Goal: Task Accomplishment & Management: Complete application form

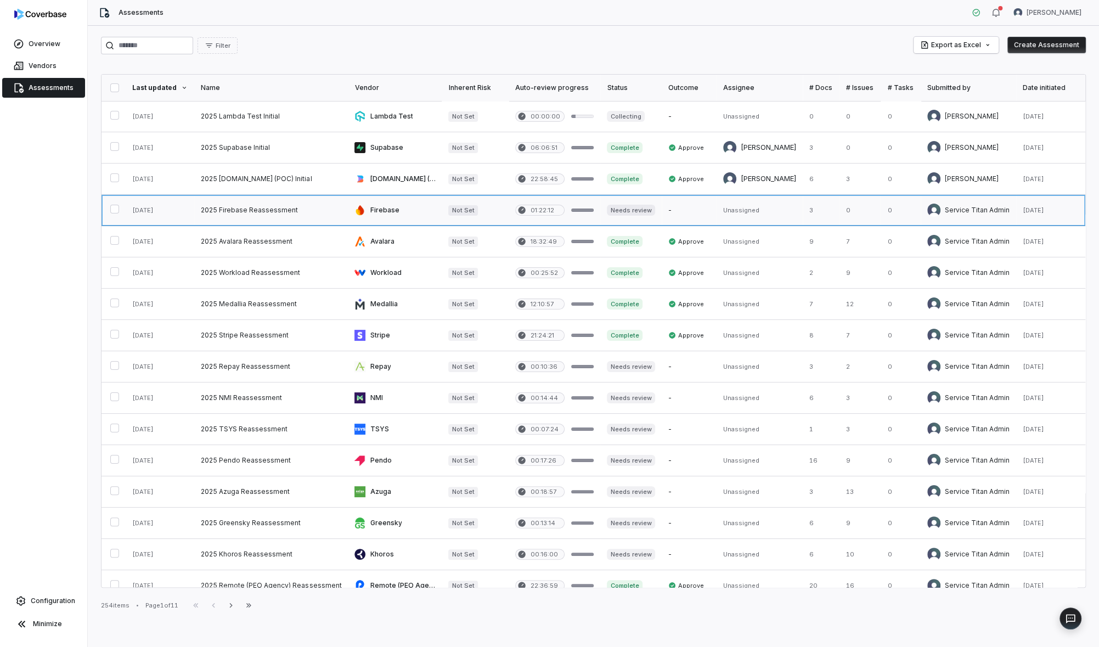
click at [316, 206] on link at bounding box center [271, 210] width 154 height 31
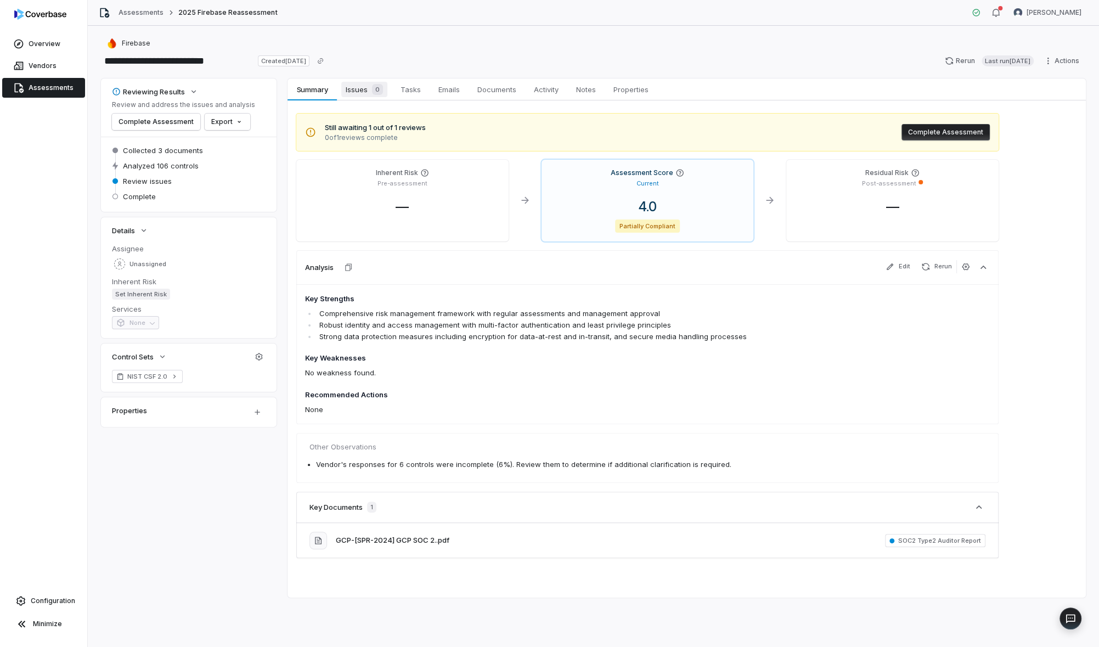
click at [342, 82] on link "Issues 0 Issues 0" at bounding box center [364, 89] width 55 height 22
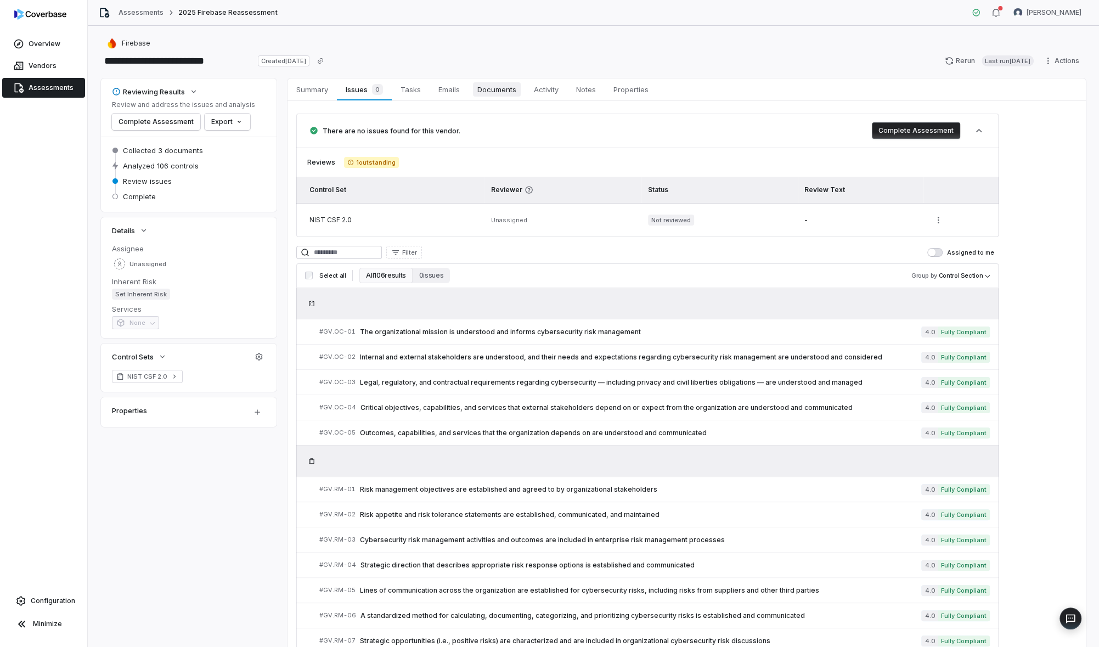
click at [503, 97] on link "Documents Documents" at bounding box center [497, 89] width 57 height 22
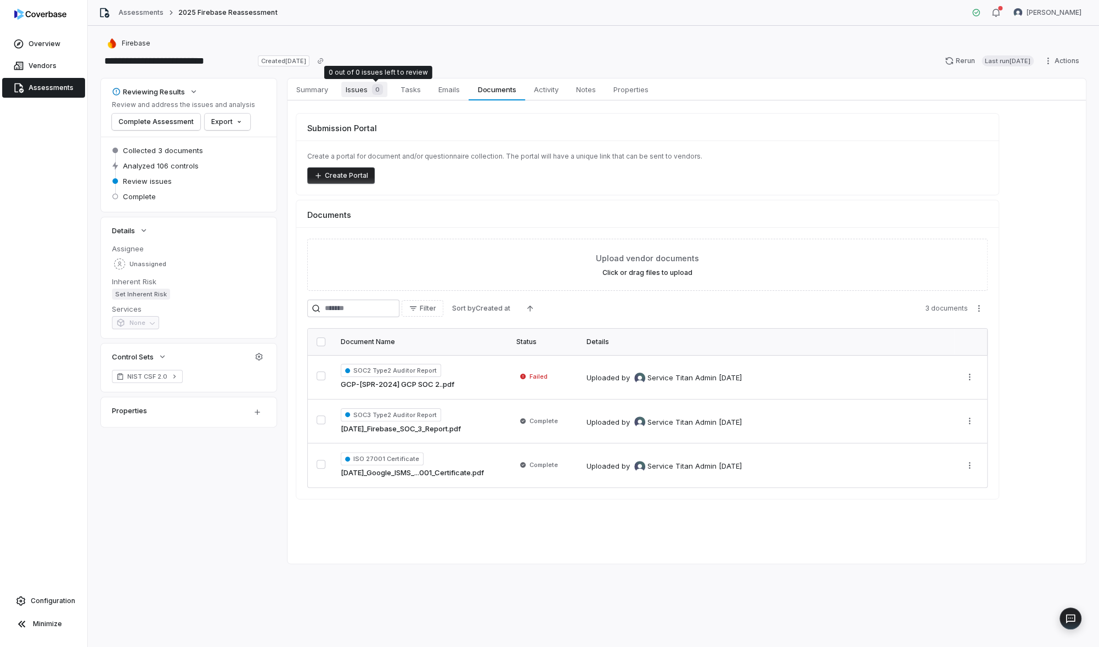
click at [371, 91] on div "0" at bounding box center [375, 89] width 15 height 11
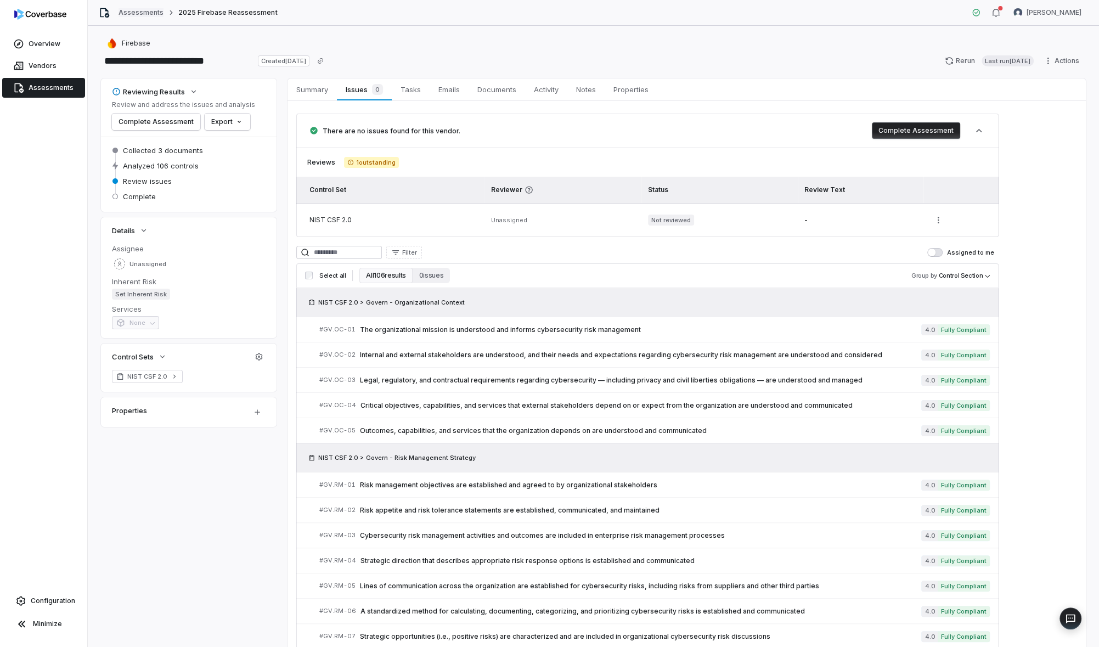
click at [130, 13] on link "Assessments" at bounding box center [141, 12] width 45 height 9
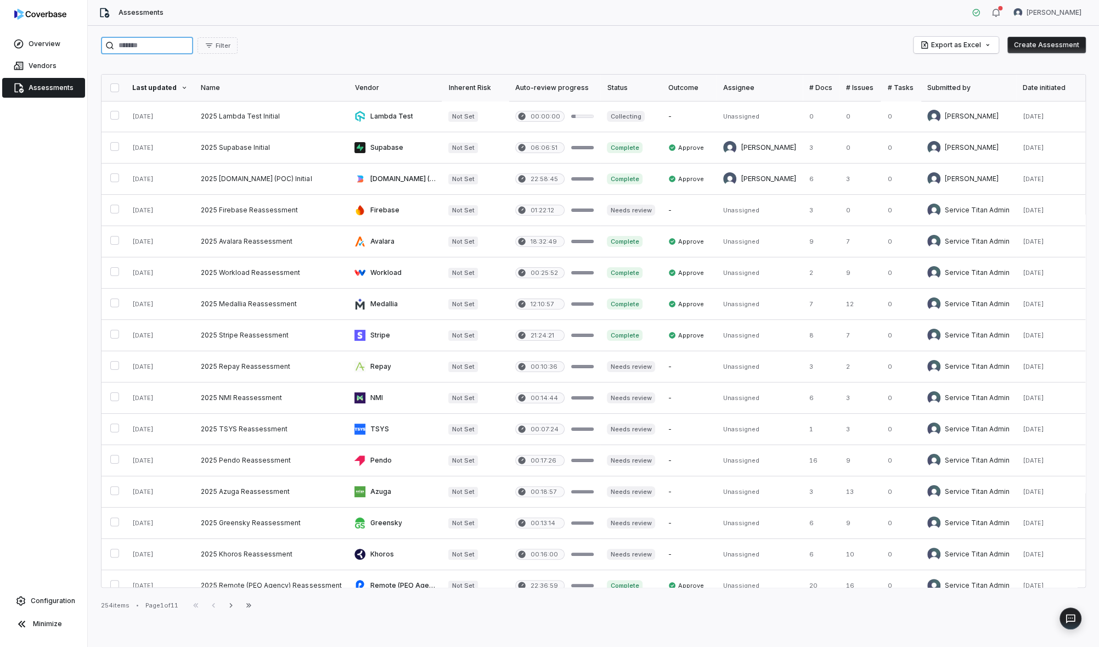
click at [160, 48] on input "search" at bounding box center [147, 46] width 92 height 18
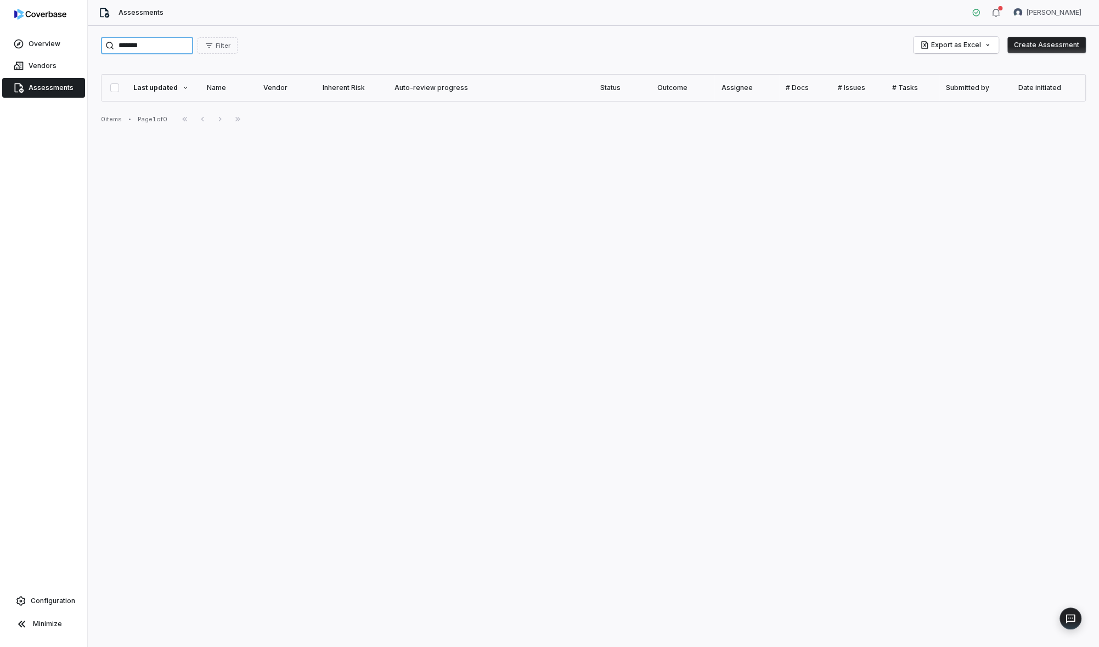
type input "******"
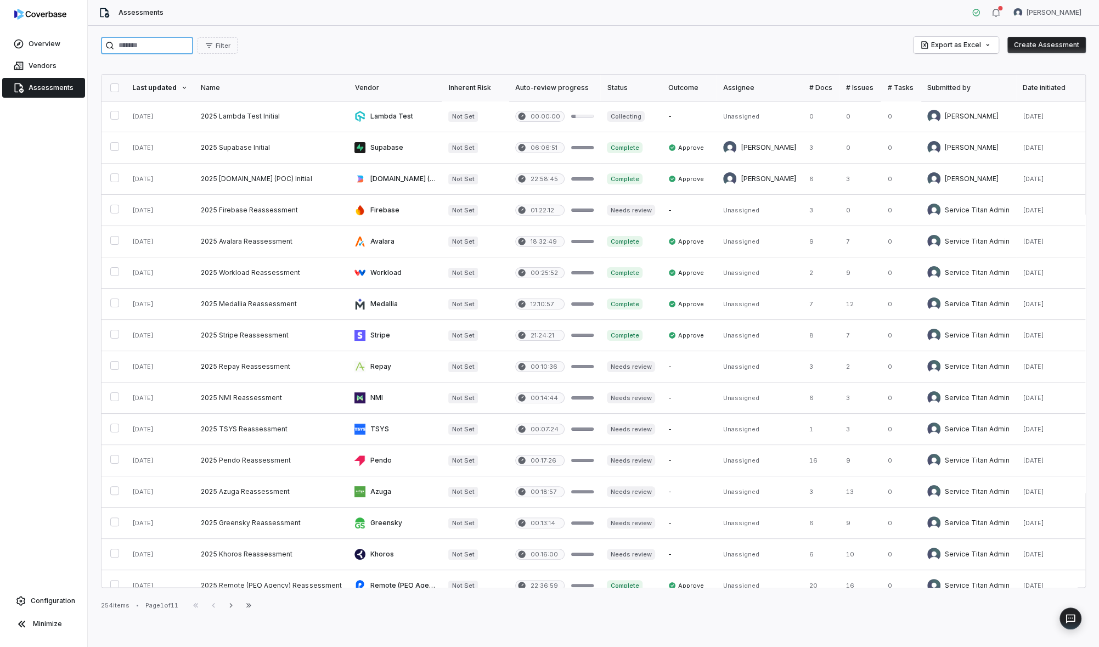
click at [150, 48] on input "search" at bounding box center [147, 46] width 92 height 18
paste input "**********"
type input "**********"
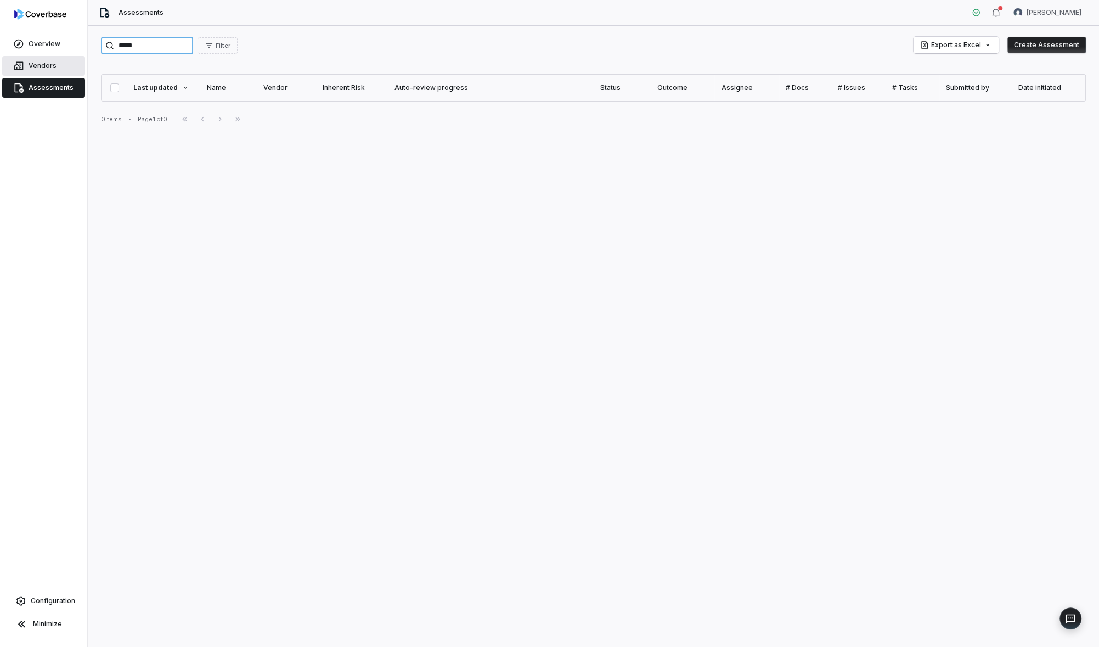
type input "*****"
click at [39, 59] on link "Vendors" at bounding box center [43, 66] width 83 height 20
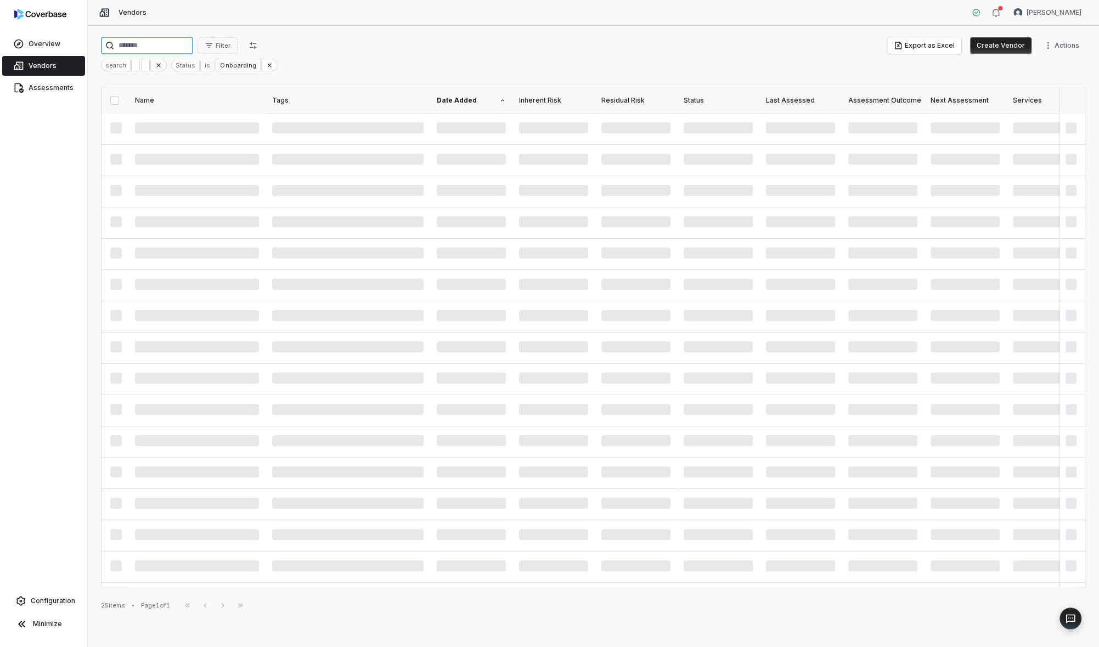
click at [168, 37] on input "search" at bounding box center [147, 46] width 92 height 18
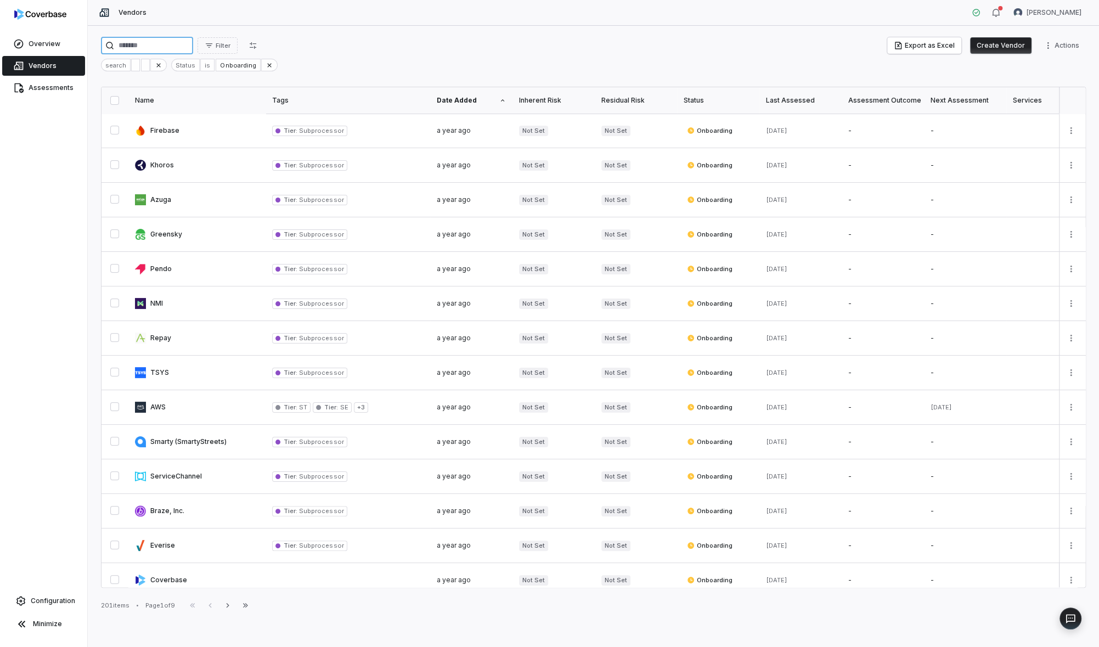
click at [168, 50] on input "search" at bounding box center [147, 46] width 92 height 18
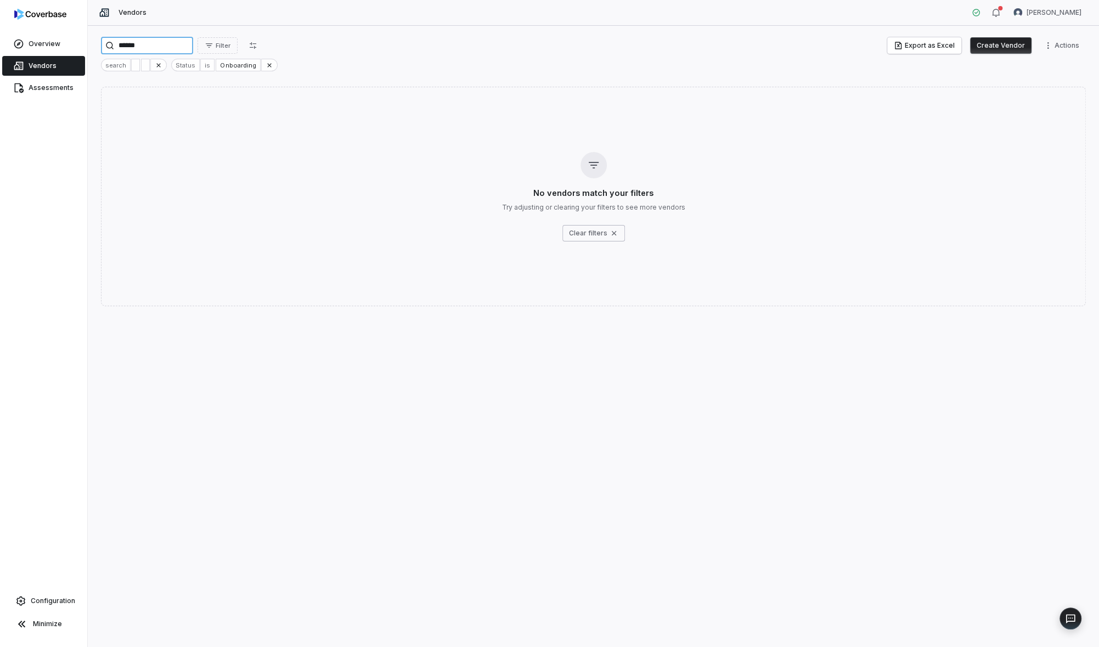
type input "******"
click at [995, 50] on button "Create Vendor" at bounding box center [1000, 45] width 61 height 16
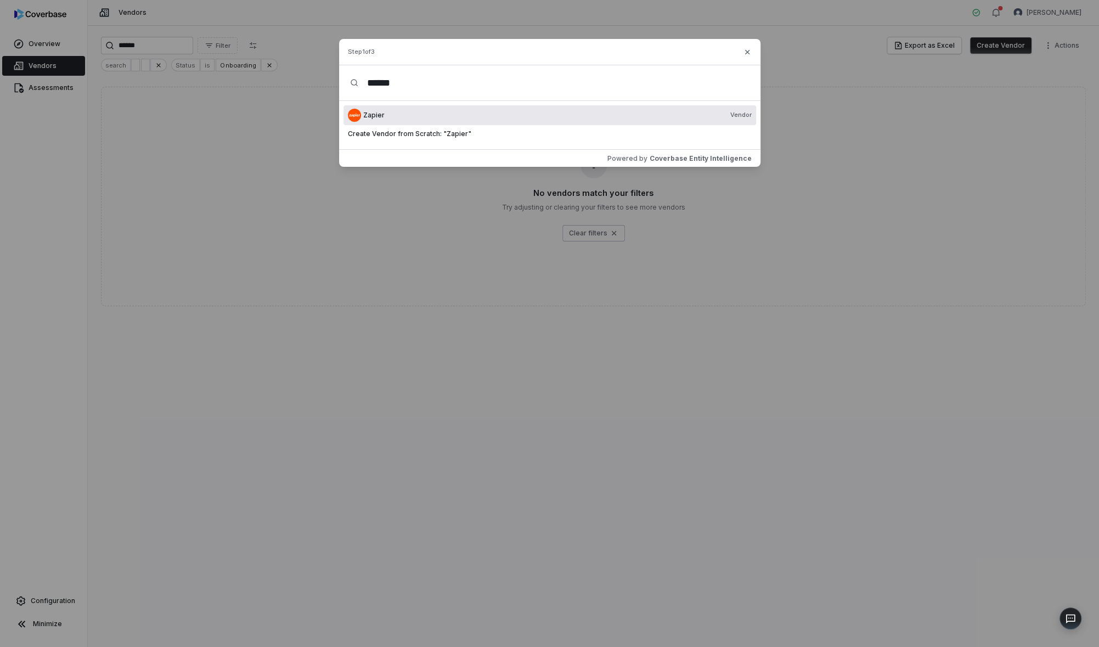
type input "******"
click at [531, 118] on div "Zapier Vendor" at bounding box center [557, 115] width 388 height 9
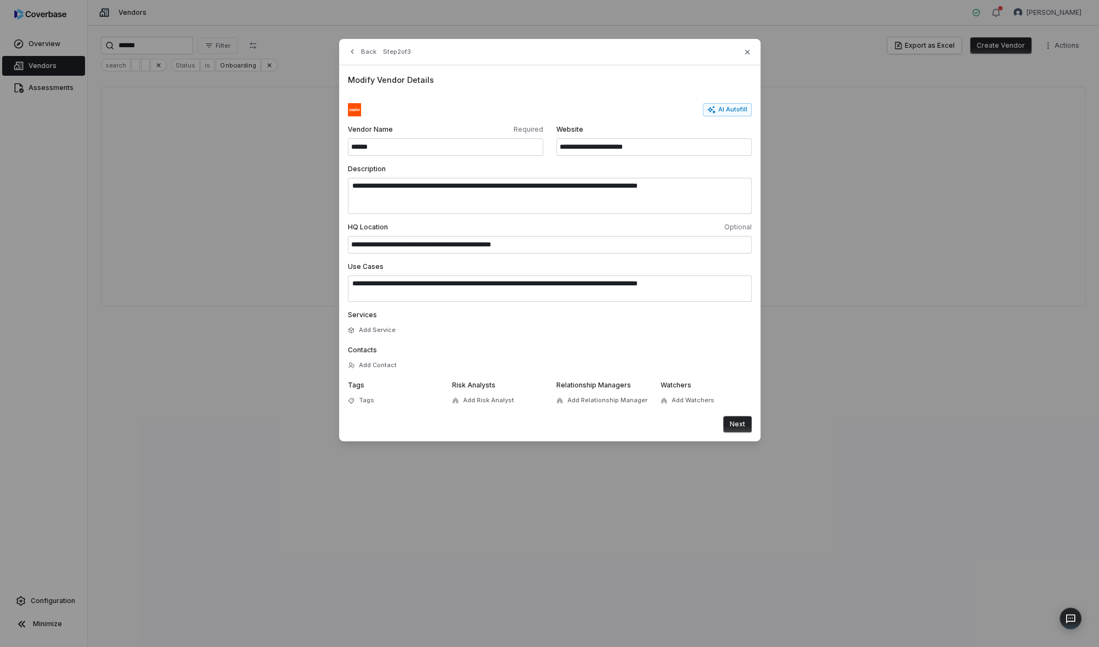
click at [737, 426] on button "Next" at bounding box center [737, 424] width 29 height 16
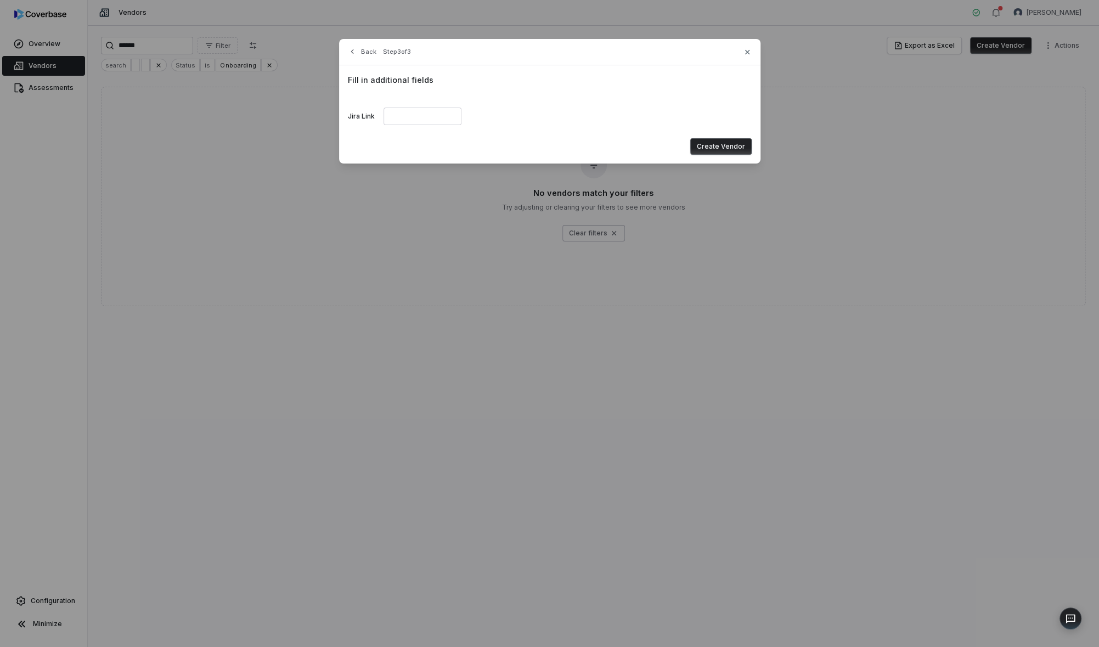
click at [724, 148] on button "Create Vendor" at bounding box center [720, 146] width 61 height 16
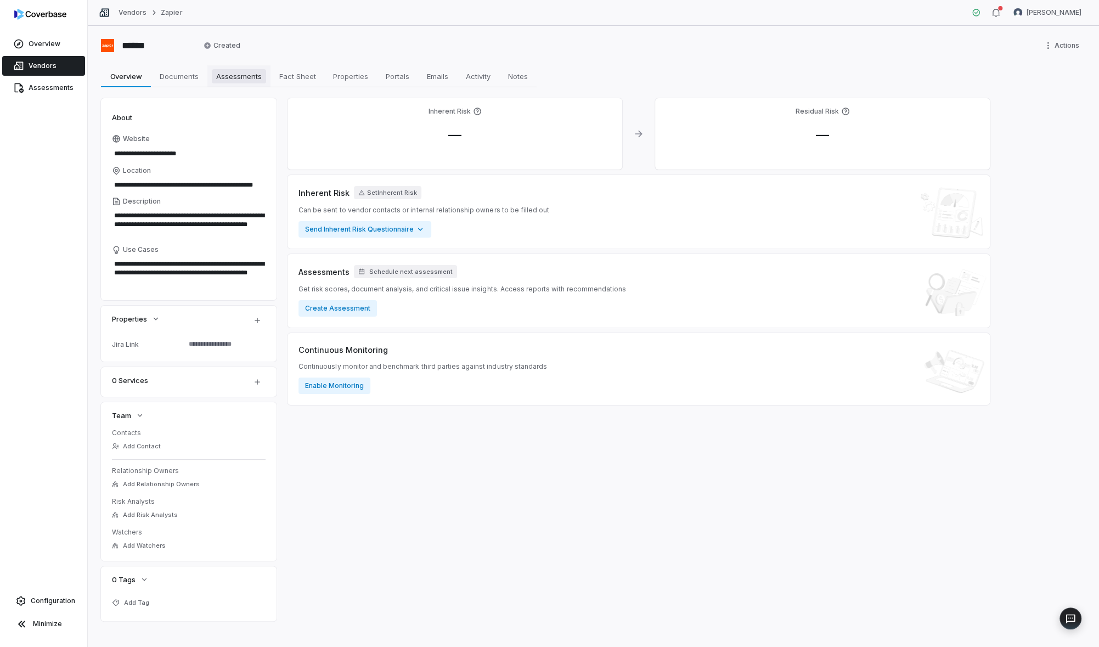
click at [236, 74] on span "Assessments" at bounding box center [239, 76] width 54 height 14
type textarea "*"
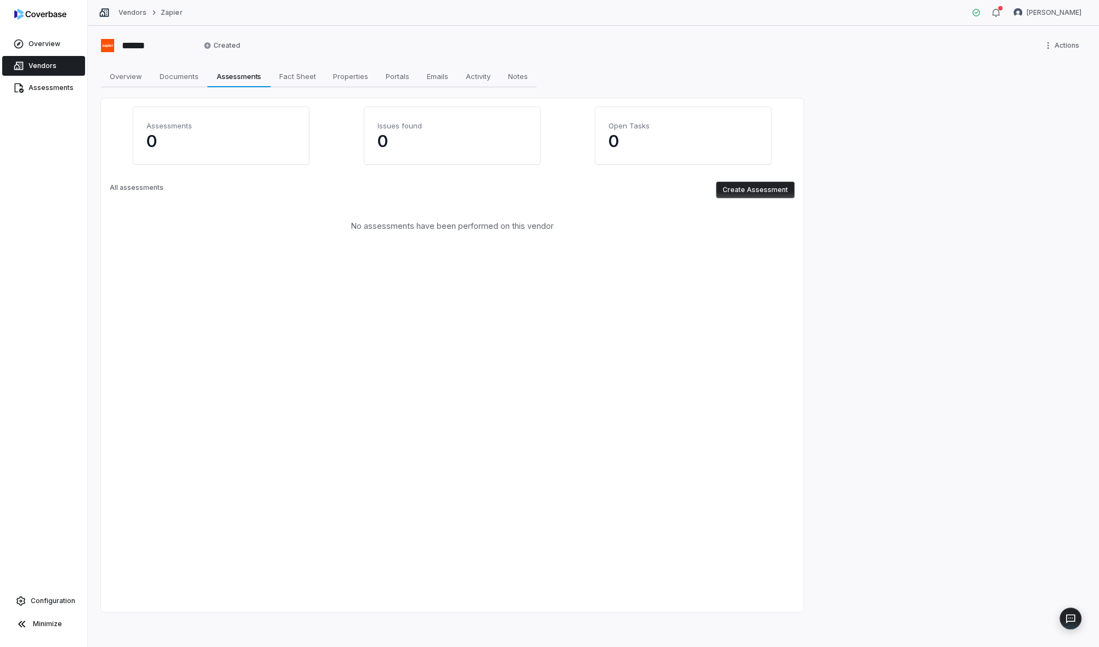
click at [749, 194] on button "Create Assessment" at bounding box center [755, 190] width 78 height 16
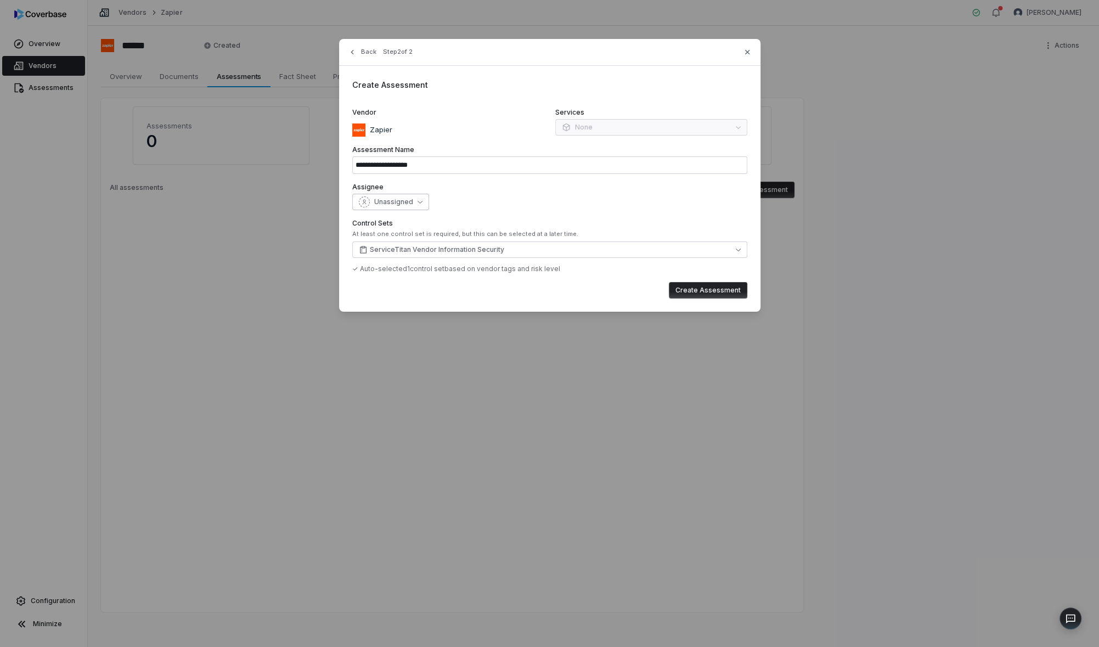
click at [411, 201] on button "Unassigned" at bounding box center [390, 202] width 77 height 16
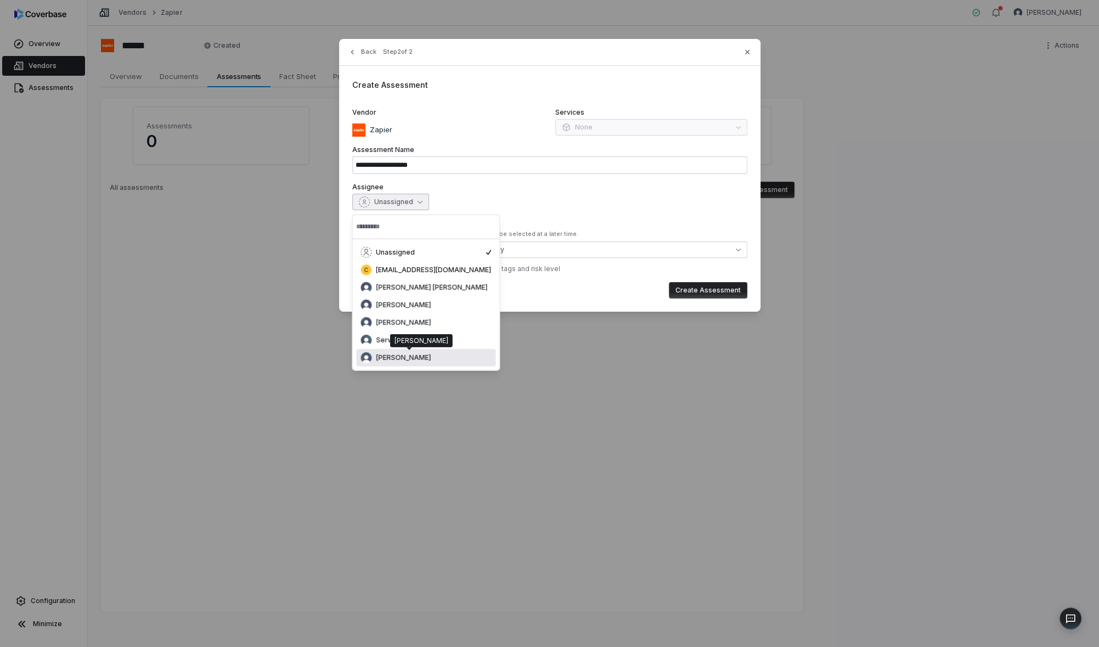
click at [405, 358] on span "[PERSON_NAME]" at bounding box center [403, 357] width 55 height 9
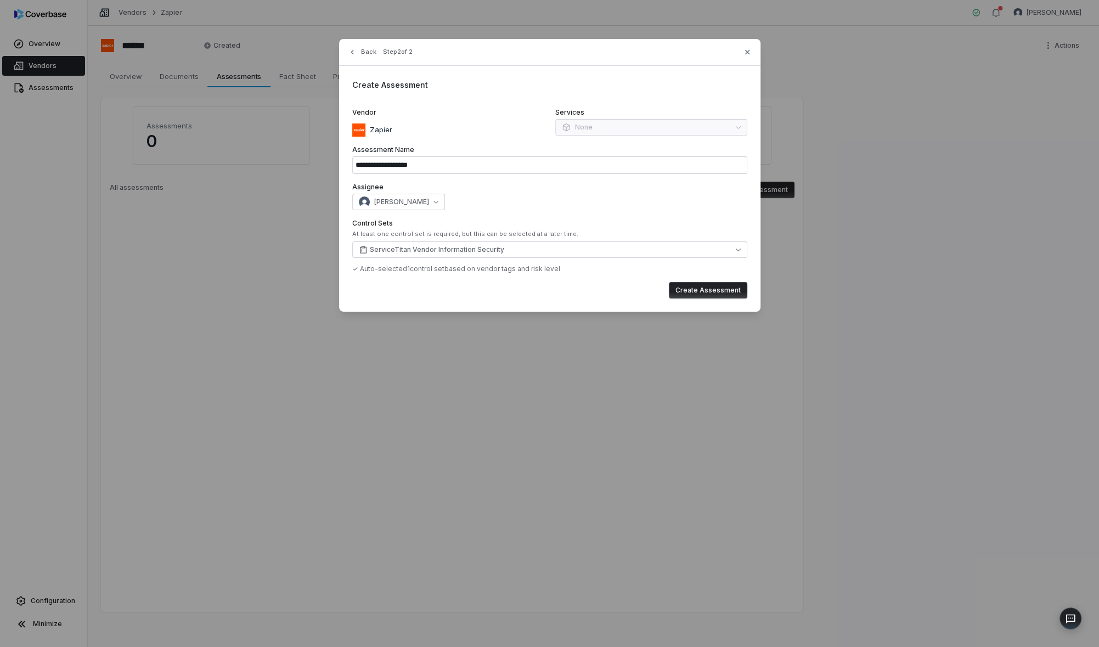
click at [701, 292] on button "Create Assessment" at bounding box center [708, 290] width 78 height 16
type input "**********"
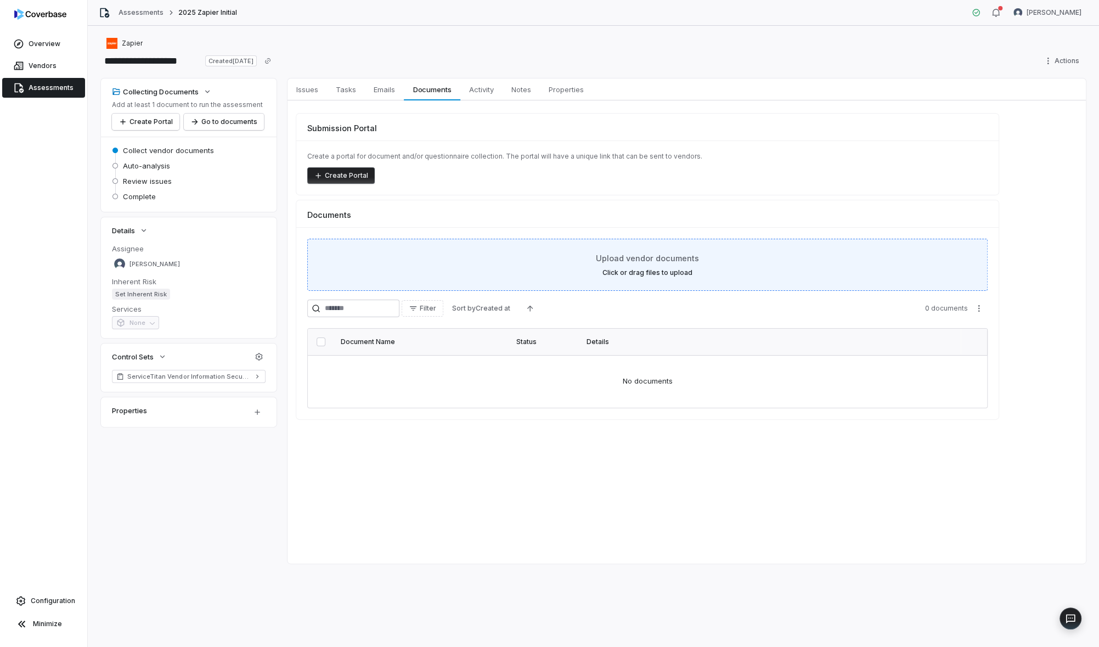
click at [491, 281] on div "Upload vendor documents Click or drag files to upload" at bounding box center [647, 265] width 680 height 52
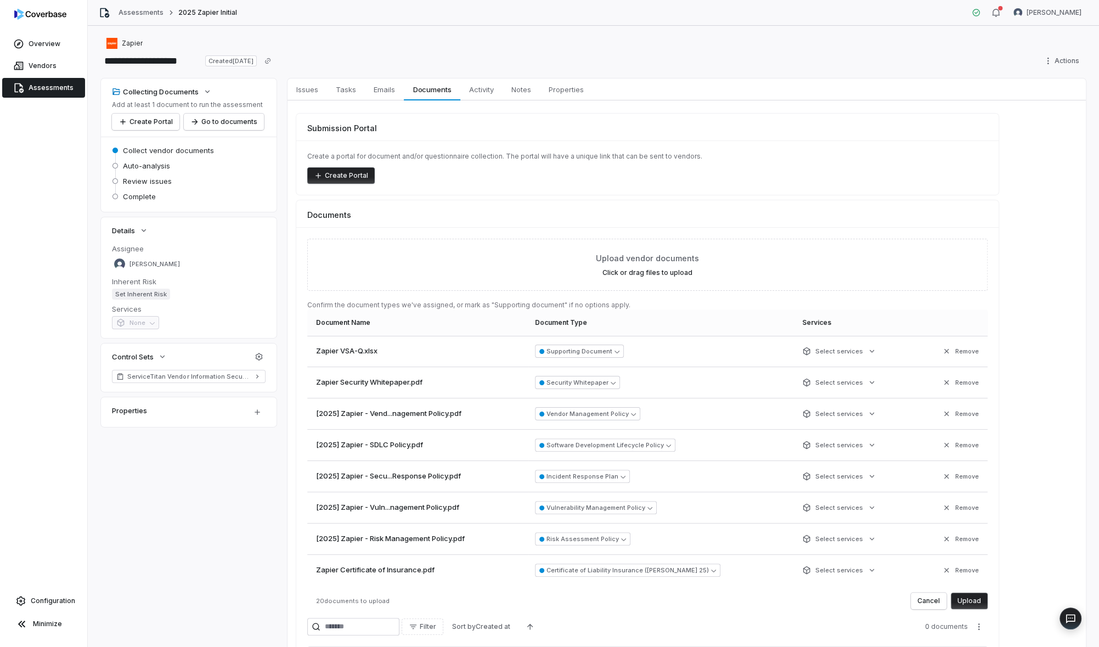
click at [967, 604] on button "Upload" at bounding box center [969, 601] width 37 height 16
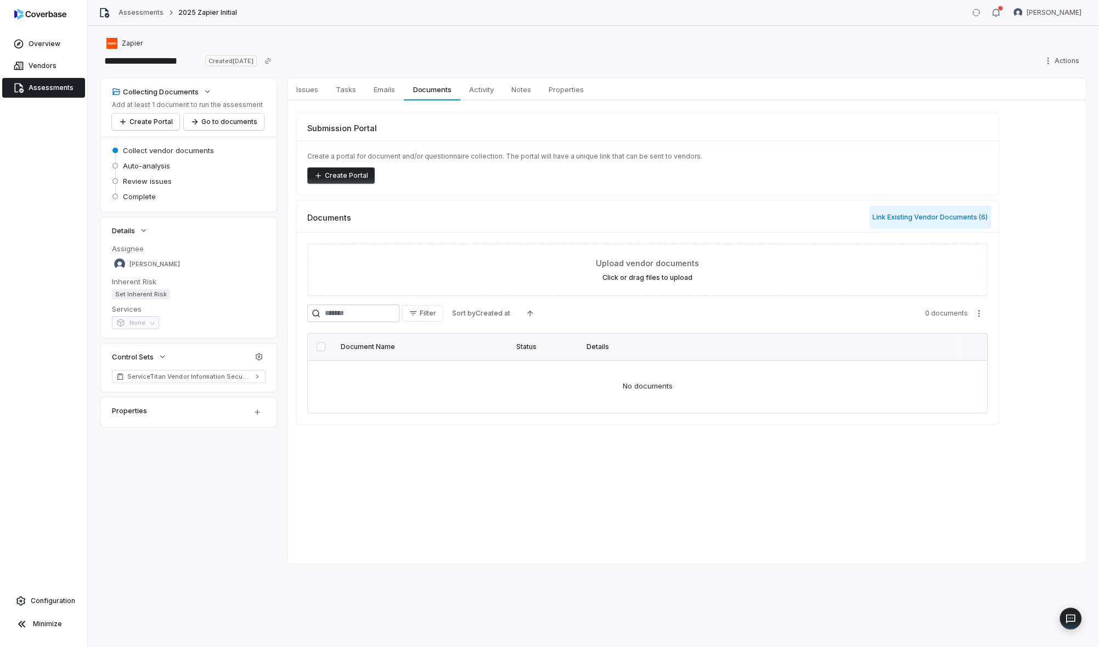
click at [970, 220] on button "Link Existing Vendor Documents ( 6 )" at bounding box center [930, 217] width 122 height 23
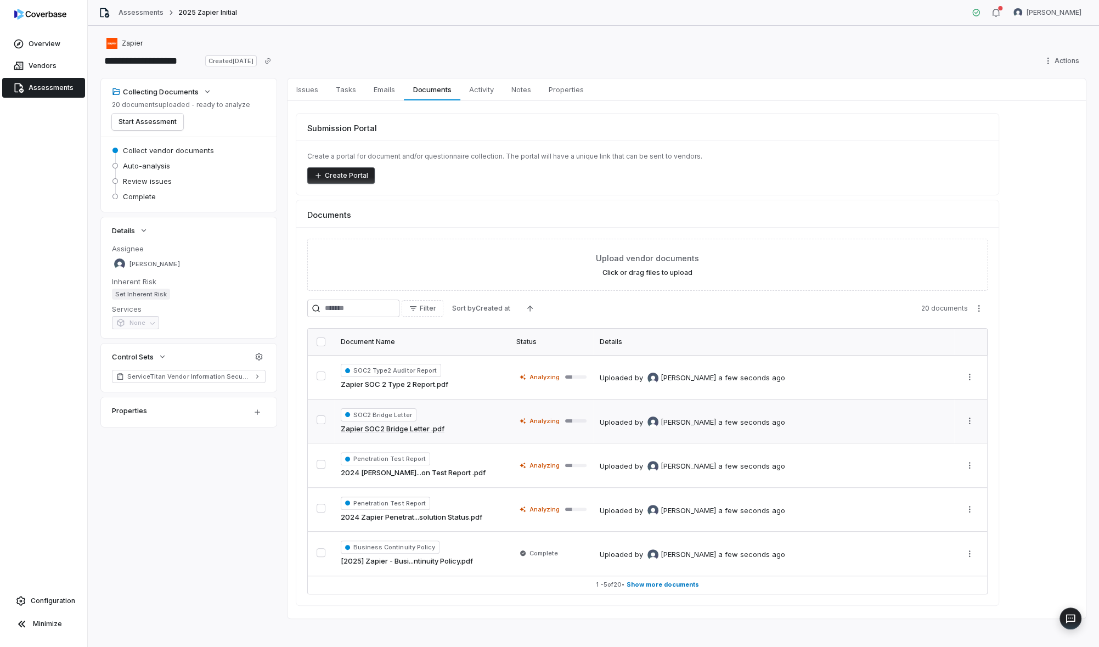
scroll to position [4, 0]
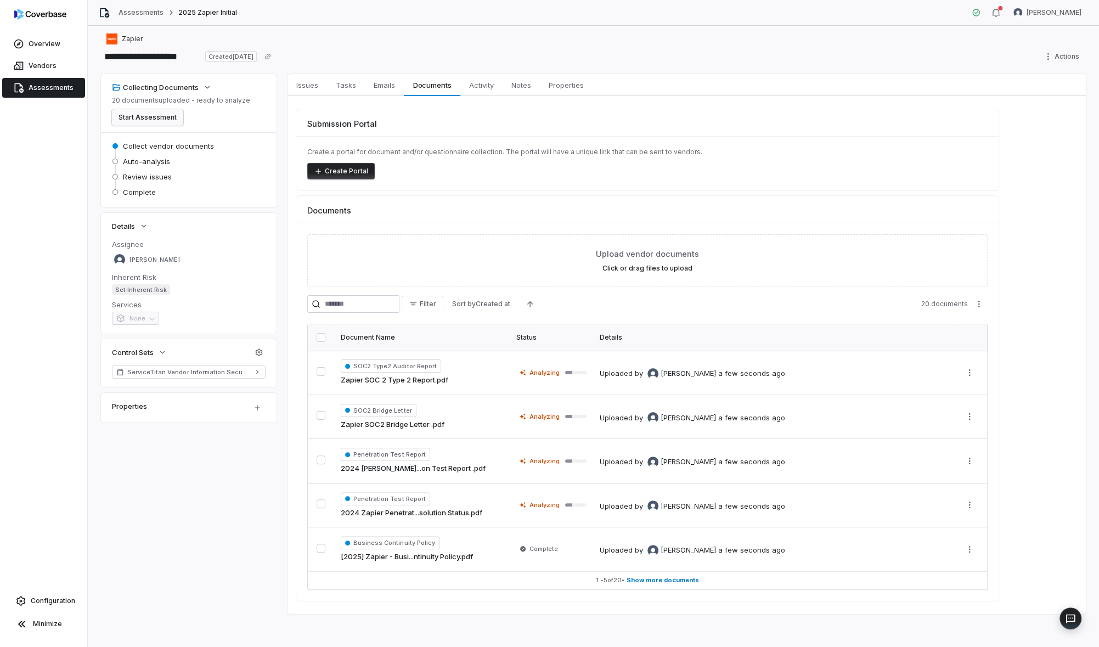
click at [173, 116] on button "Start Assessment" at bounding box center [147, 117] width 71 height 16
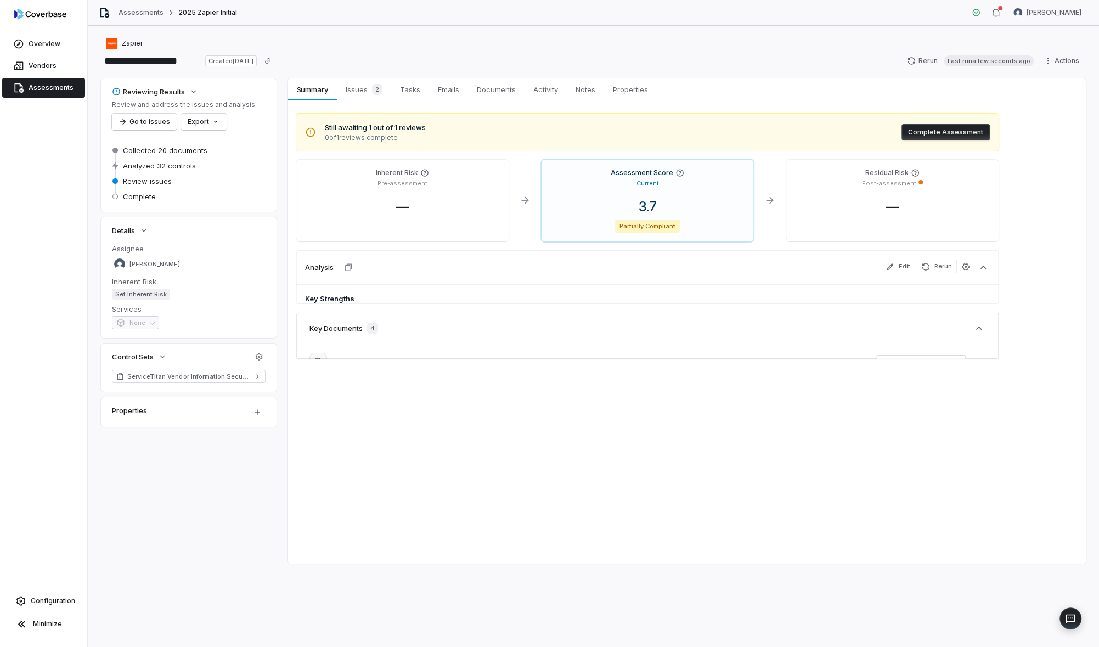
scroll to position [0, 0]
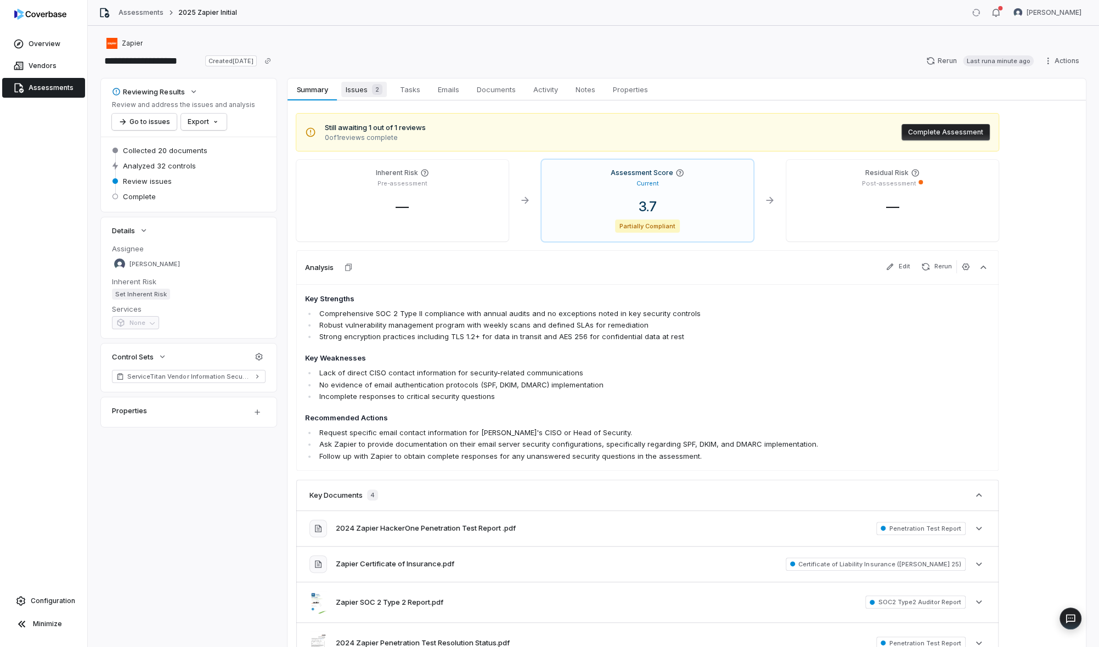
click at [369, 81] on link "Issues 2 Issues 2" at bounding box center [364, 89] width 54 height 22
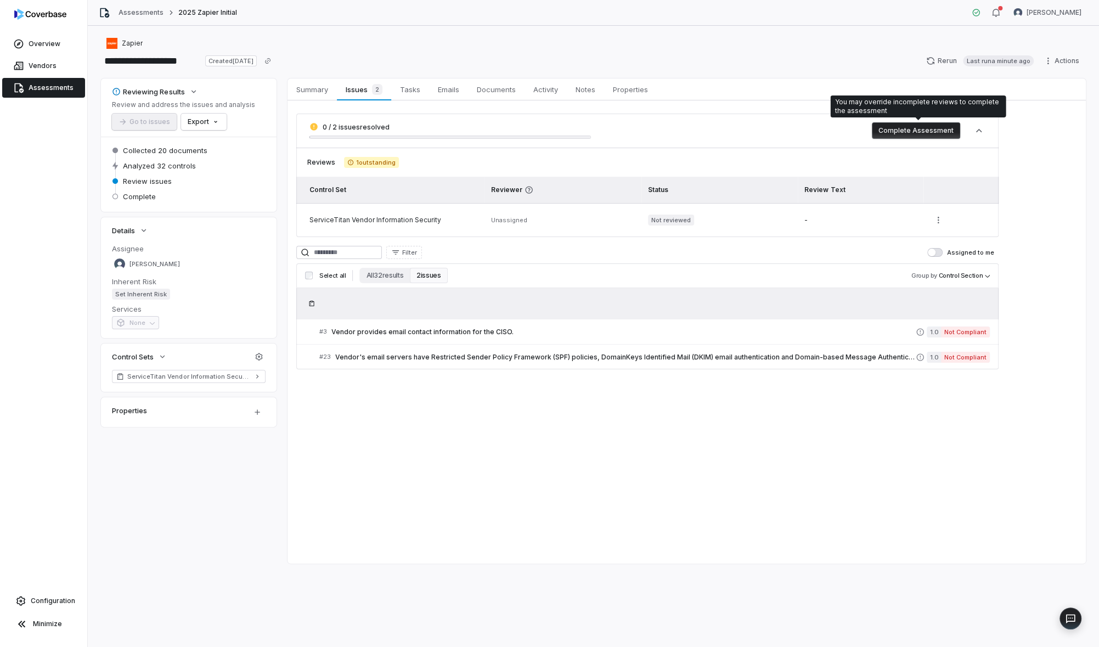
click at [902, 133] on button "Complete Assessment" at bounding box center [916, 130] width 88 height 16
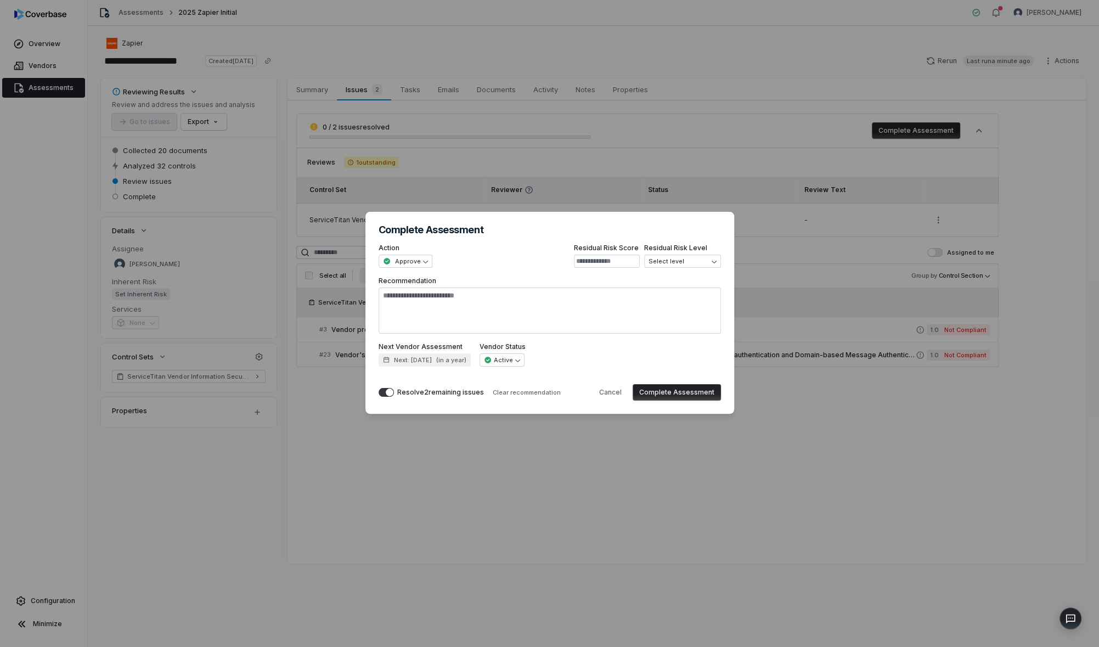
click at [683, 390] on button "Complete Assessment" at bounding box center [677, 392] width 88 height 16
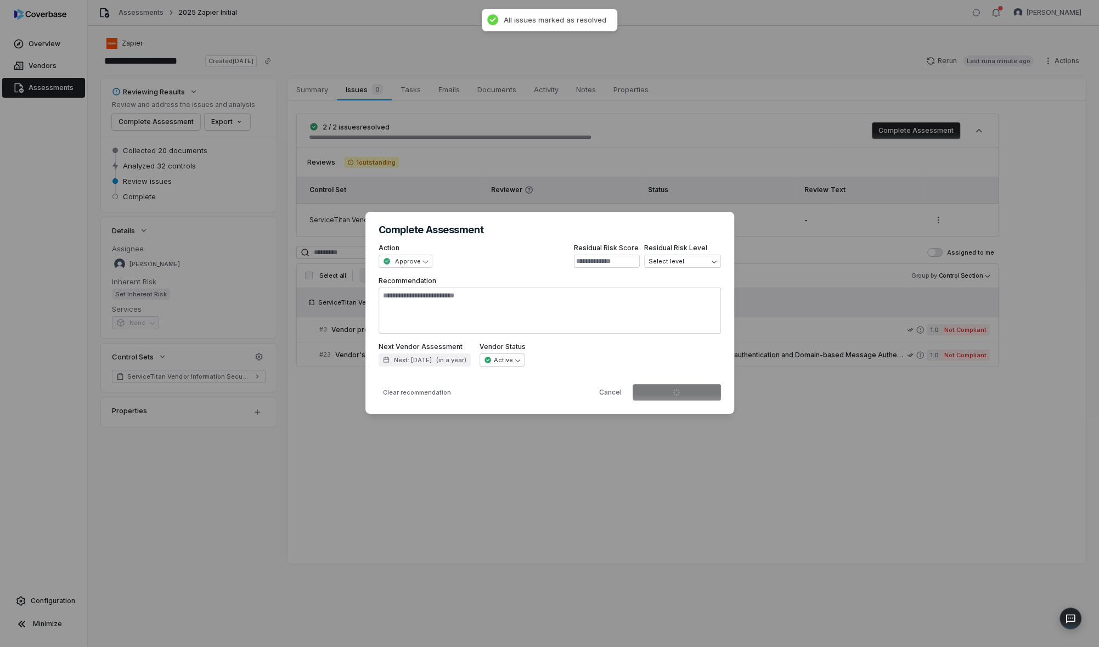
type textarea "*"
